Goal: Task Accomplishment & Management: Manage account settings

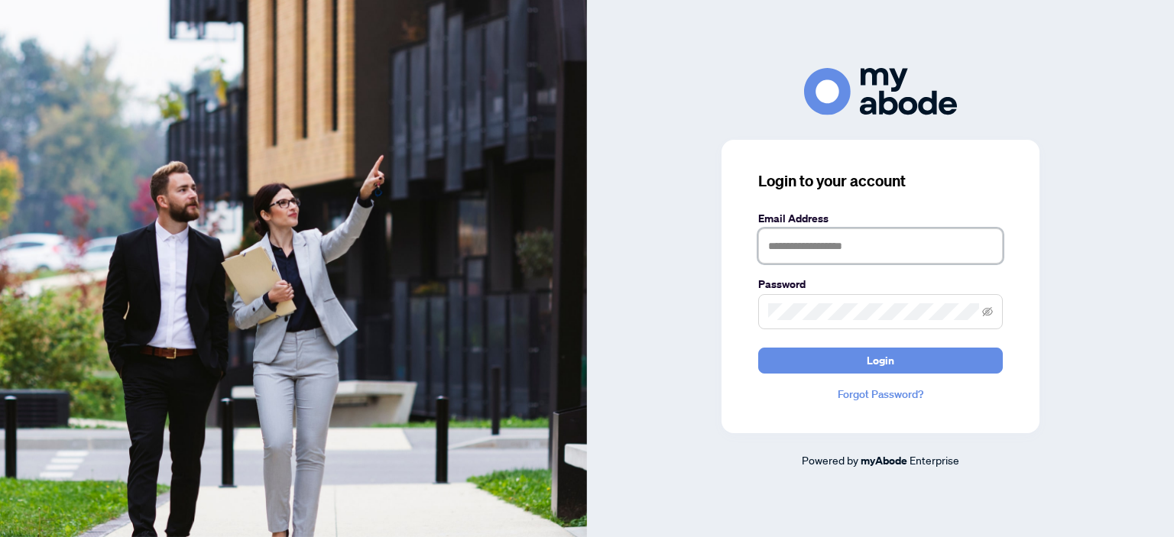
click at [895, 253] on input "text" at bounding box center [880, 246] width 245 height 35
type input "**********"
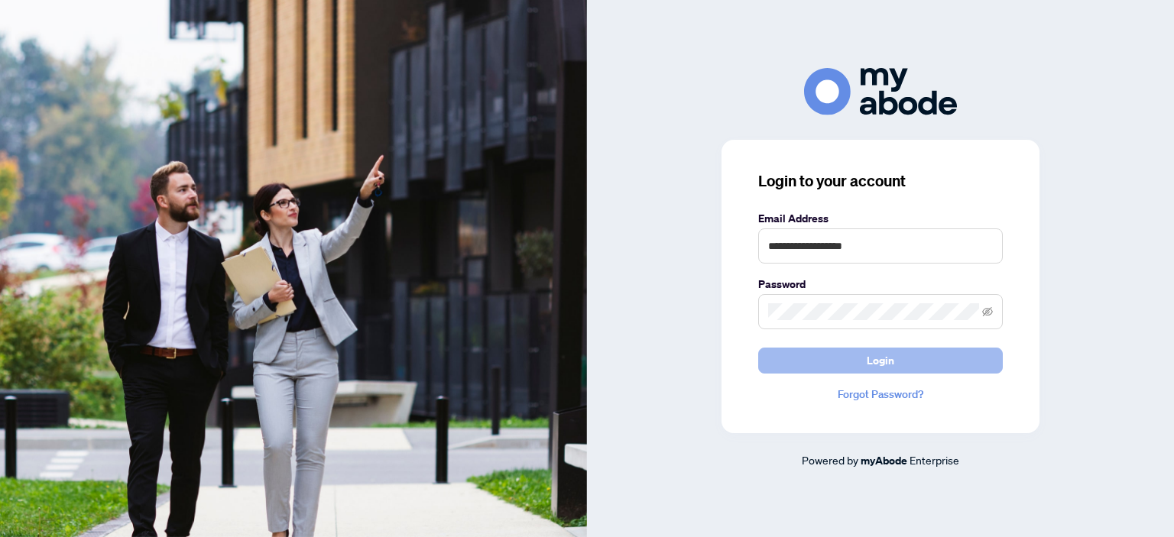
click at [850, 360] on button "Login" at bounding box center [880, 361] width 245 height 26
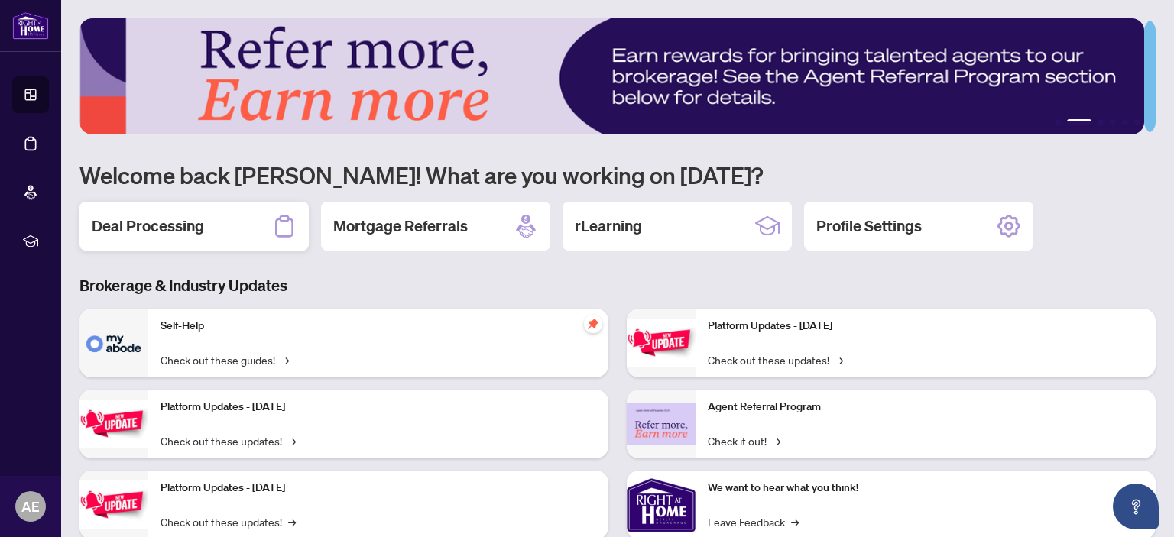
click at [164, 229] on h2 "Deal Processing" at bounding box center [148, 226] width 112 height 21
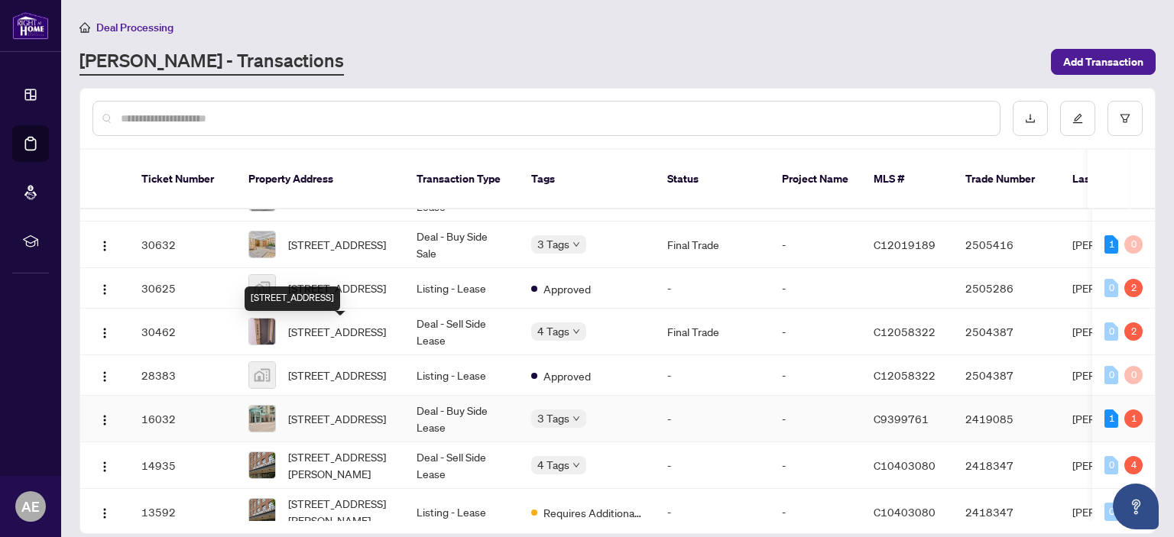
scroll to position [807, 0]
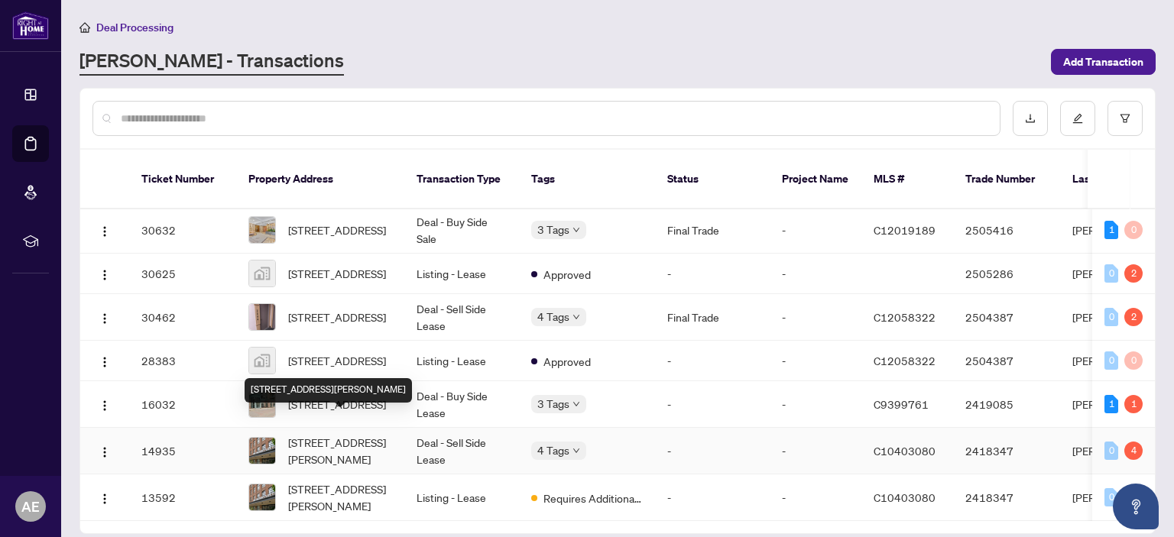
click at [365, 445] on span "708-43 Hanna Ave Toronto Ontario M6K 1X1 Canada, Toronto, Ontario M6K 1X1, Cana…" at bounding box center [340, 451] width 104 height 34
click at [365, 445] on main "Deal Processing RAHR - Transactions Add Transaction Ticket Number Property Addr…" at bounding box center [617, 268] width 1113 height 537
